Goal: Task Accomplishment & Management: Manage account settings

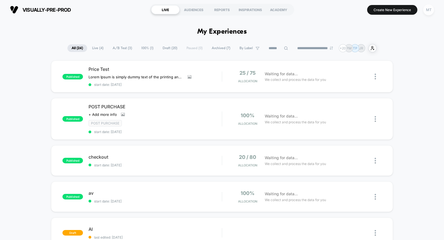
click at [431, 11] on div "MT" at bounding box center [428, 9] width 11 height 11
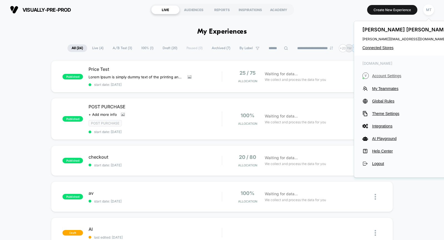
click at [380, 74] on span "Account Settings" at bounding box center [411, 76] width 78 height 4
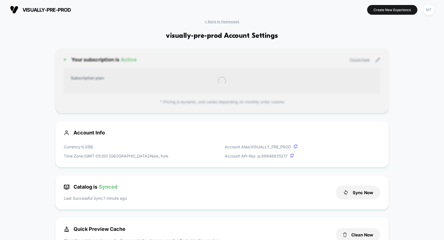
scroll to position [75, 0]
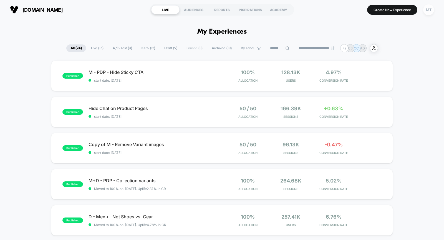
click at [429, 10] on div "MT" at bounding box center [428, 9] width 11 height 11
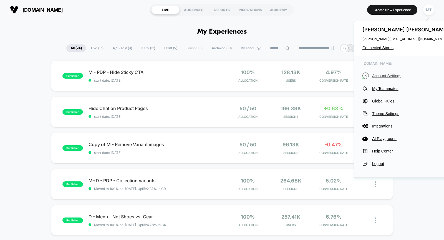
click at [397, 74] on span "Account Settings" at bounding box center [411, 76] width 78 height 4
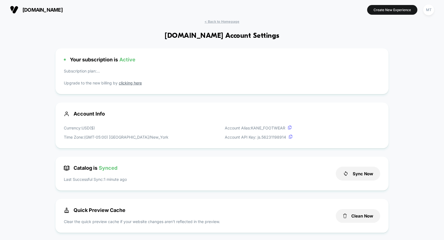
scroll to position [75, 0]
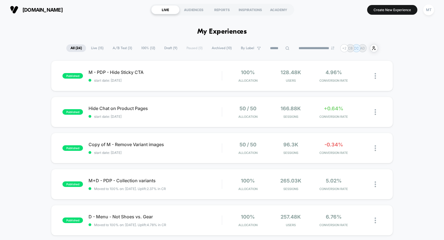
click at [125, 49] on span "A/B Test ( 3 )" at bounding box center [123, 47] width 28 height 7
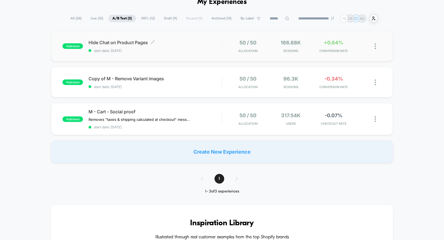
scroll to position [31, 0]
